Goal: Book appointment/travel/reservation

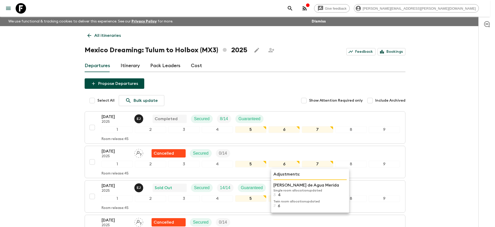
scroll to position [446, 0]
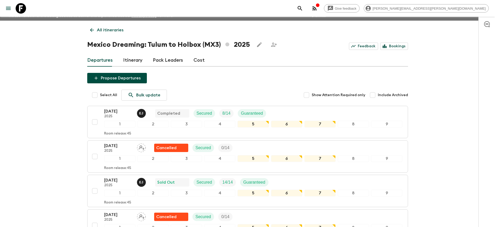
scroll to position [0, 0]
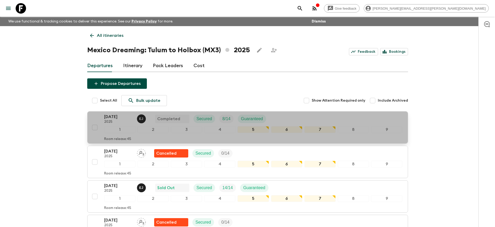
click at [118, 117] on p "[DATE]" at bounding box center [118, 116] width 29 height 6
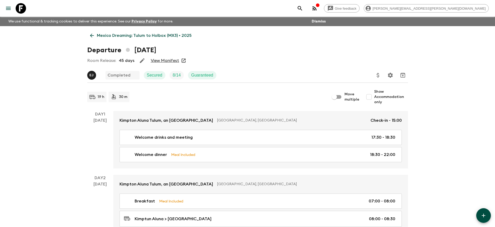
click at [371, 98] on input "Show Accommodation only" at bounding box center [369, 96] width 10 height 10
checkbox input "true"
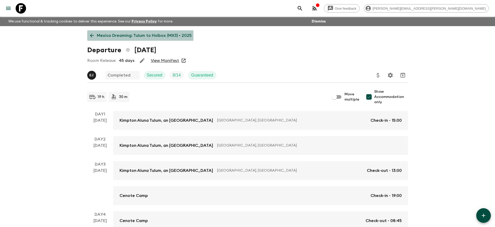
click at [95, 35] on link "Mexico Dreaming: Tulum to Holbox (MX3) • 2025" at bounding box center [140, 35] width 107 height 10
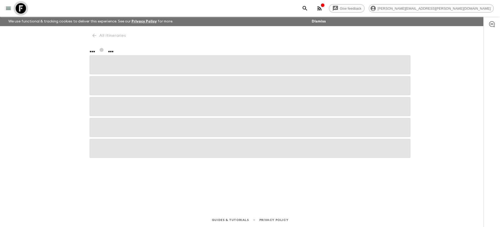
click at [22, 8] on icon at bounding box center [21, 8] width 10 height 10
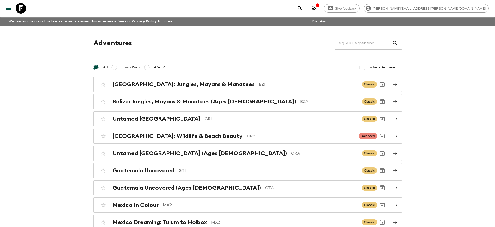
scroll to position [32, 0]
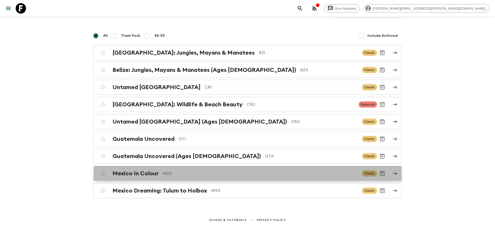
click at [148, 175] on h2 "Mexico In Colour" at bounding box center [136, 173] width 46 height 7
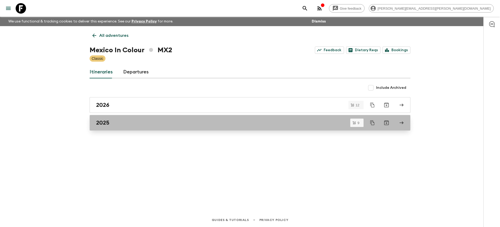
click at [116, 124] on div "2025" at bounding box center [245, 122] width 298 height 7
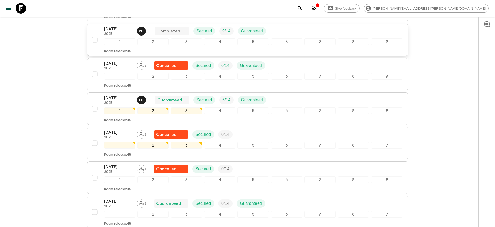
scroll to position [130, 0]
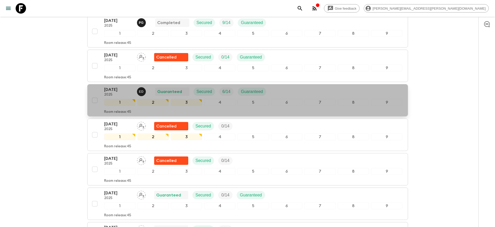
click at [110, 90] on p "[DATE]" at bounding box center [118, 89] width 29 height 6
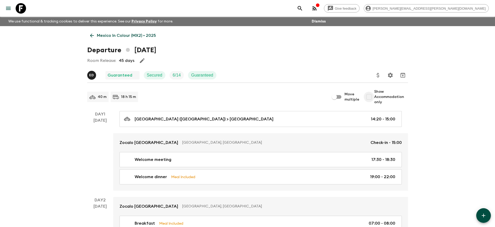
click at [371, 96] on input "Show Accommodation only" at bounding box center [369, 96] width 10 height 10
checkbox input "true"
